Goal: Transaction & Acquisition: Purchase product/service

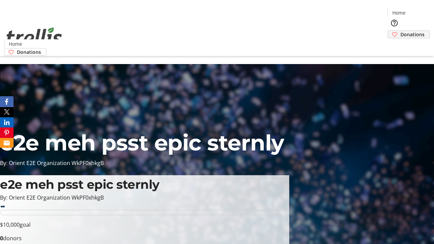
click at [401, 31] on span "Donations" at bounding box center [413, 34] width 24 height 7
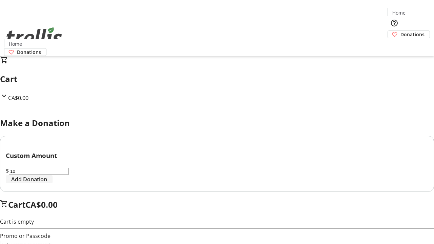
click at [47, 184] on span "Add Donation" at bounding box center [29, 179] width 36 height 8
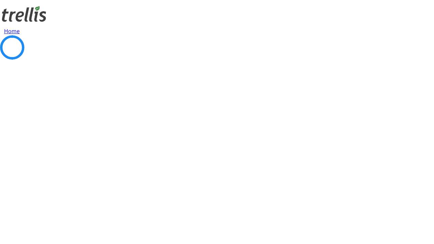
select select "CA"
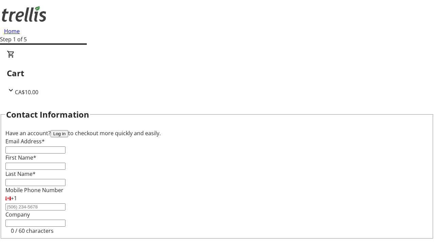
click at [68, 130] on button "Log in" at bounding box center [60, 133] width 18 height 7
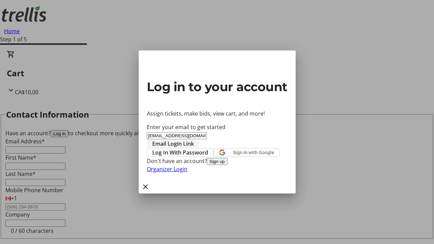
type input "[EMAIL_ADDRESS][DOMAIN_NAME]"
click at [194, 140] on span "Email Login Link" at bounding box center [173, 144] width 42 height 8
